Goal: Task Accomplishment & Management: Manage account settings

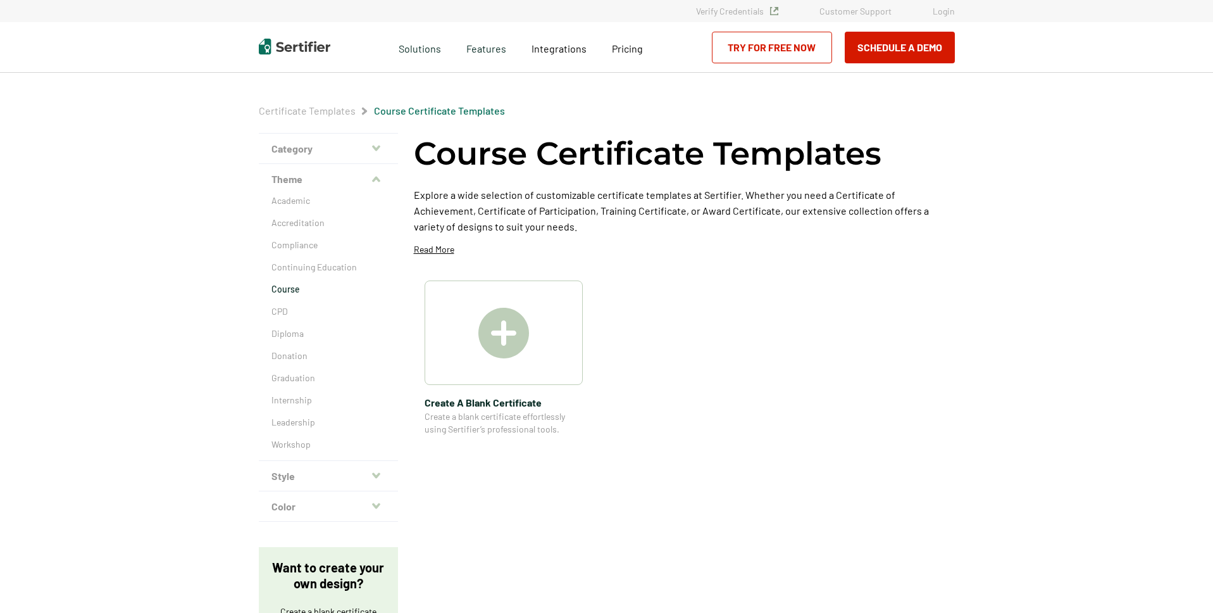
click at [946, 15] on link "Login" at bounding box center [944, 11] width 22 height 11
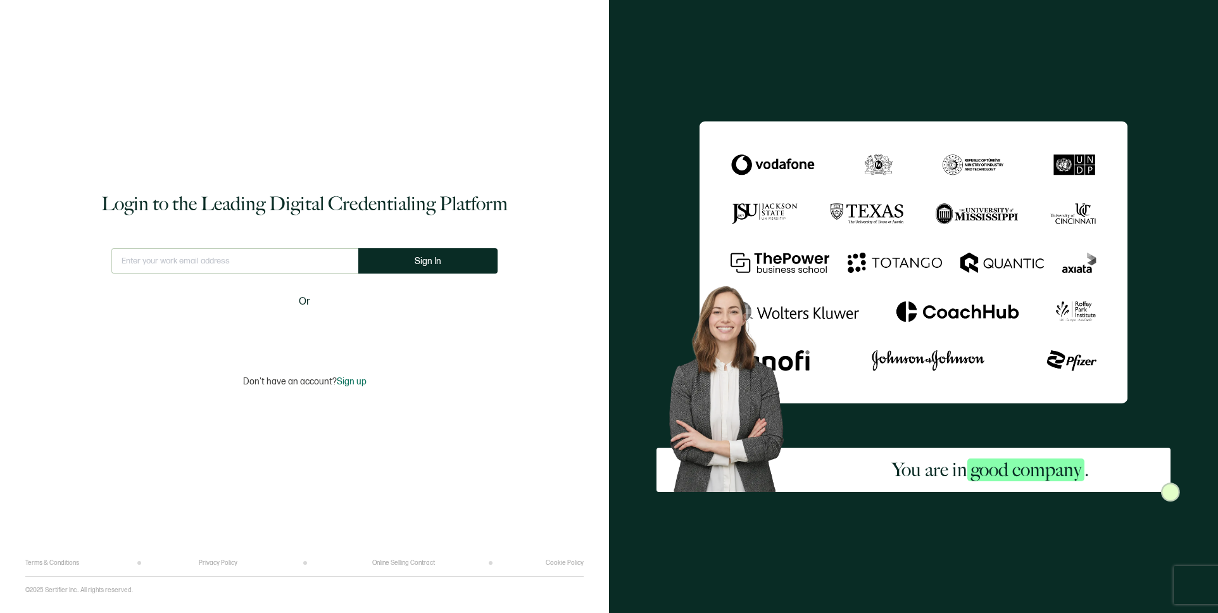
type input "info@itrtraining.com"
click at [396, 258] on button "Sign In" at bounding box center [427, 260] width 139 height 25
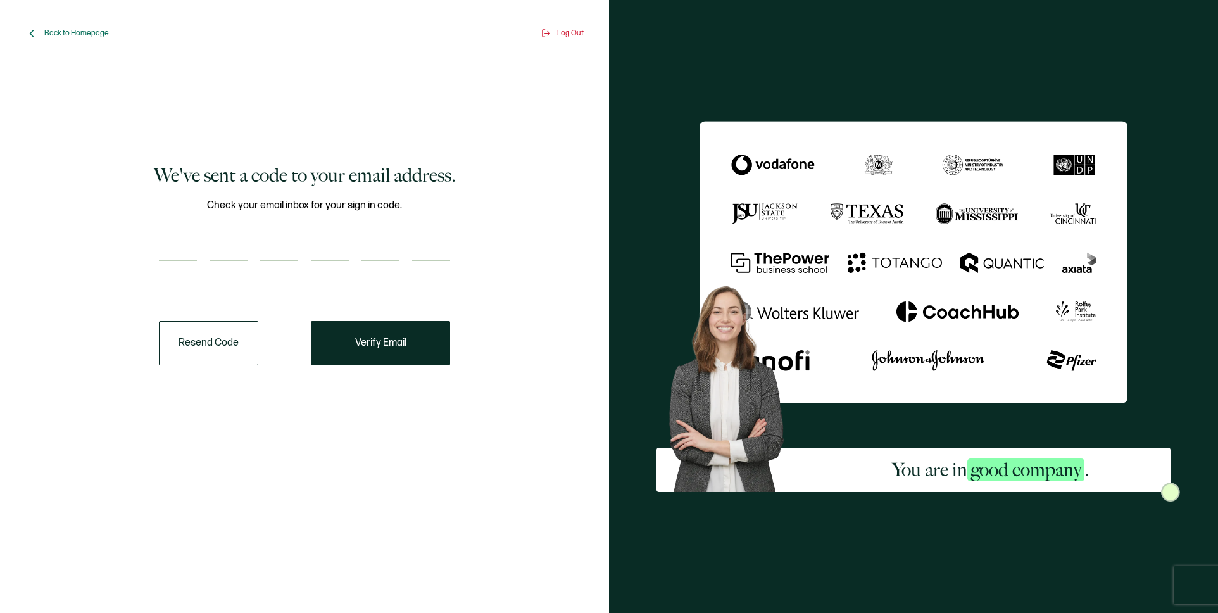
click at [223, 335] on button "Resend Code" at bounding box center [208, 343] width 99 height 44
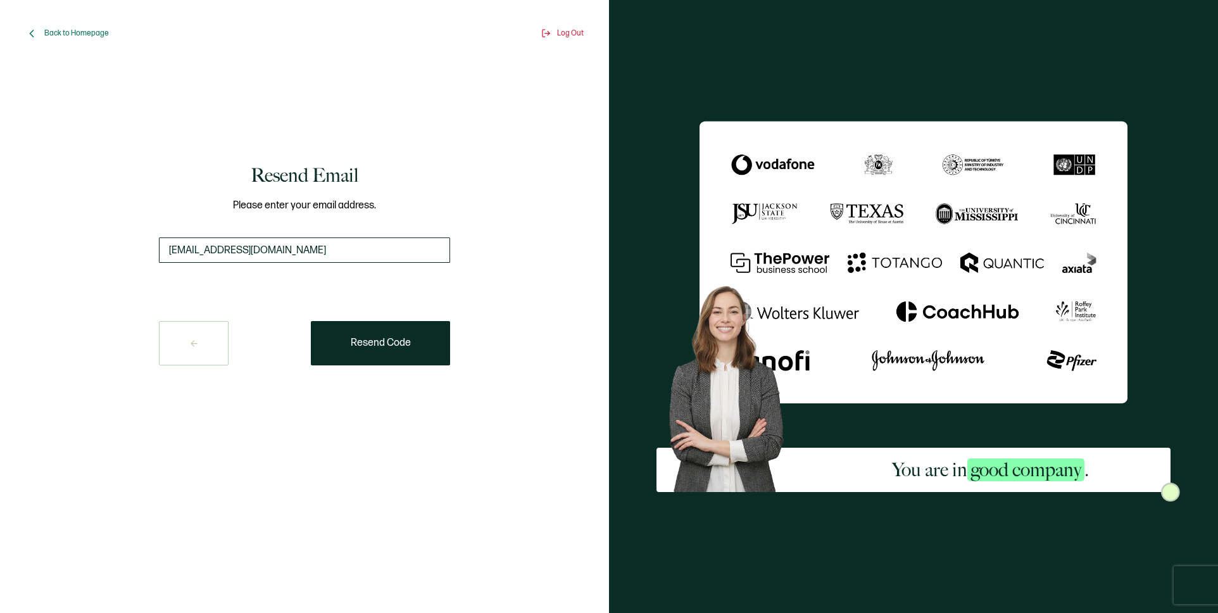
click at [259, 248] on input "info@itrtraining.com" at bounding box center [304, 249] width 291 height 25
click at [345, 352] on button "Resend Code" at bounding box center [380, 343] width 139 height 44
